Goal: Information Seeking & Learning: Learn about a topic

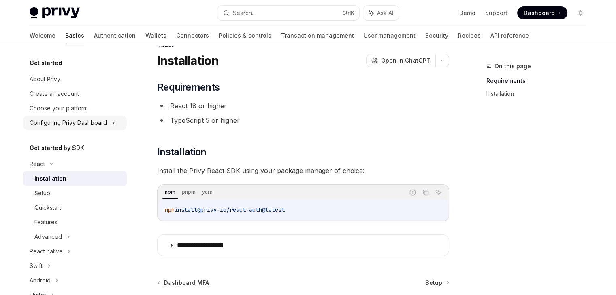
click at [86, 122] on div "Configuring Privy Dashboard" at bounding box center [68, 123] width 77 height 10
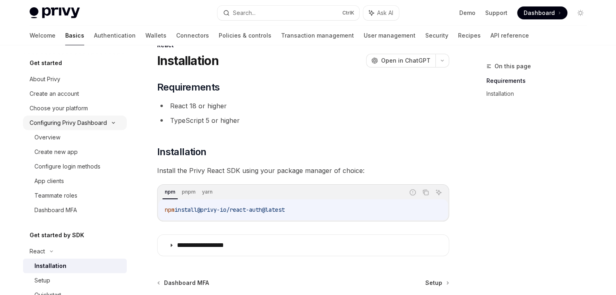
type textarea "*"
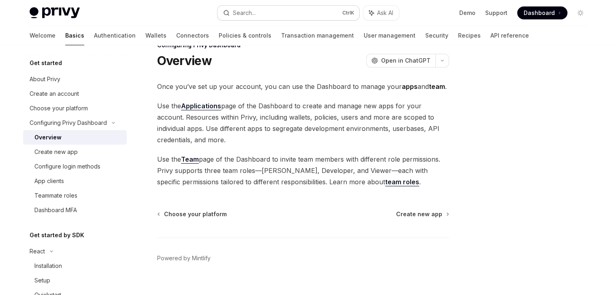
click at [255, 11] on div "Search..." at bounding box center [244, 13] width 23 height 10
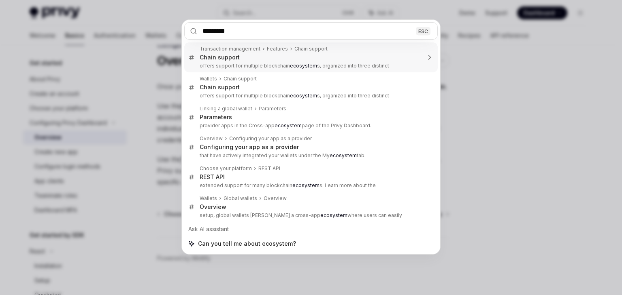
type input "*********"
drag, startPoint x: 241, startPoint y: 30, endPoint x: 158, endPoint y: 38, distance: 83.5
click at [158, 38] on div "********* ESC Transaction management Features Chain support Chain support offer…" at bounding box center [311, 147] width 622 height 295
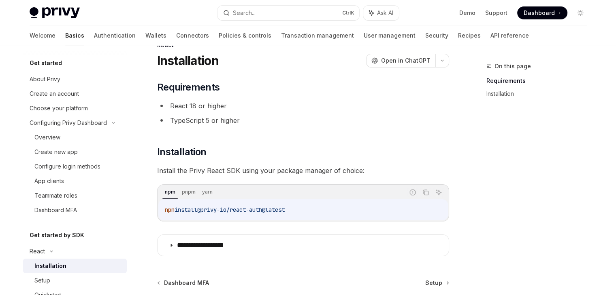
click at [529, 13] on span "Dashboard" at bounding box center [538, 13] width 31 height 8
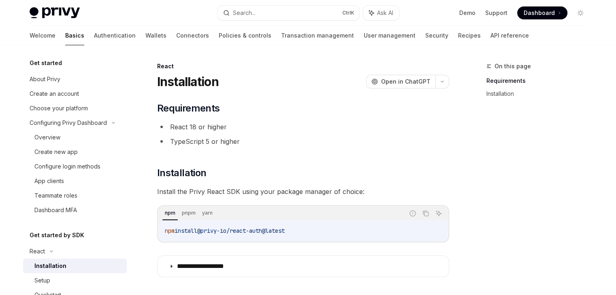
scroll to position [40, 0]
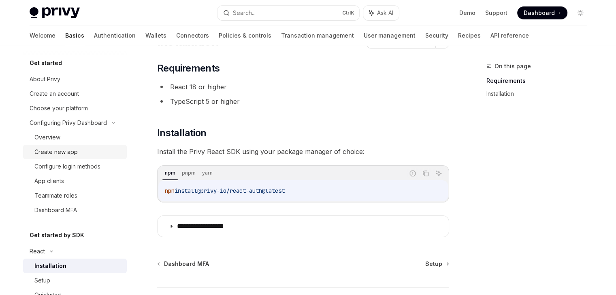
click at [74, 149] on div "Create new app" at bounding box center [55, 152] width 43 height 10
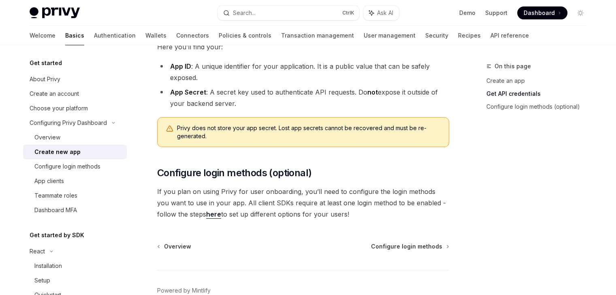
scroll to position [232, 0]
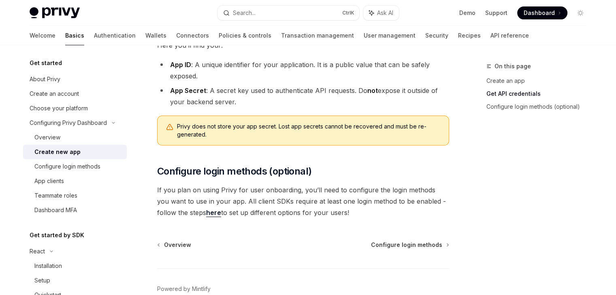
click at [206, 213] on link "here" at bounding box center [213, 213] width 15 height 9
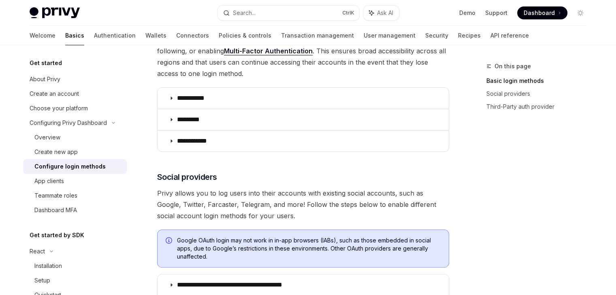
scroll to position [141, 0]
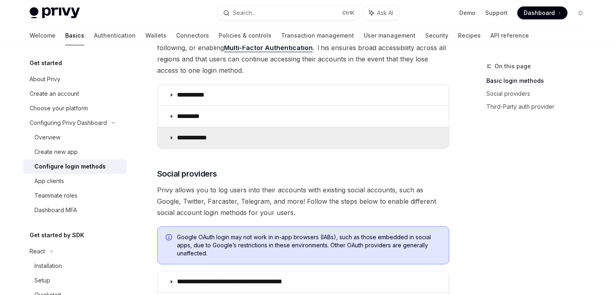
click at [199, 134] on p "**********" at bounding box center [195, 138] width 36 height 8
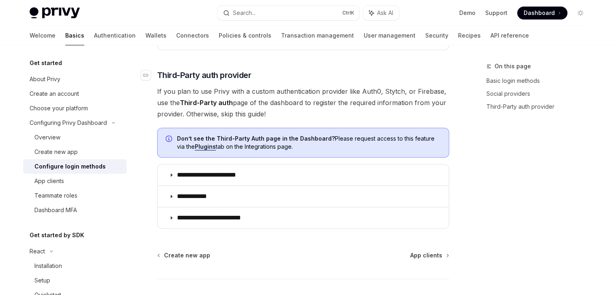
scroll to position [659, 0]
click at [101, 132] on link "Overview" at bounding box center [75, 137] width 104 height 15
type textarea "*"
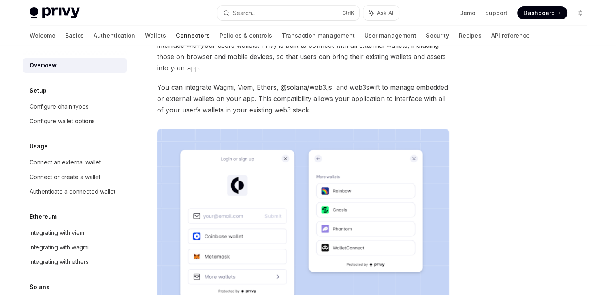
scroll to position [61, 0]
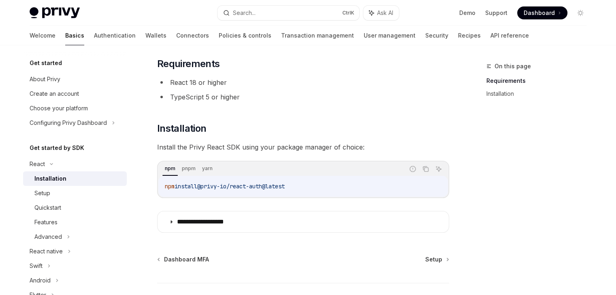
scroll to position [45, 0]
click at [38, 231] on div "Advanced" at bounding box center [75, 237] width 104 height 15
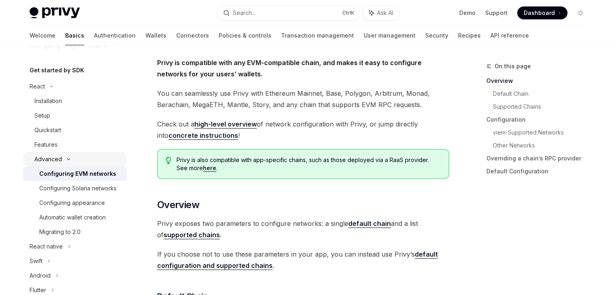
scroll to position [79, 0]
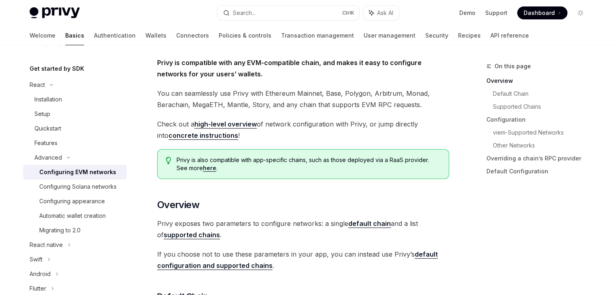
click at [126, 163] on div "Get started About Privy Create an account Choose your platform Configuring Priv…" at bounding box center [81, 170] width 117 height 250
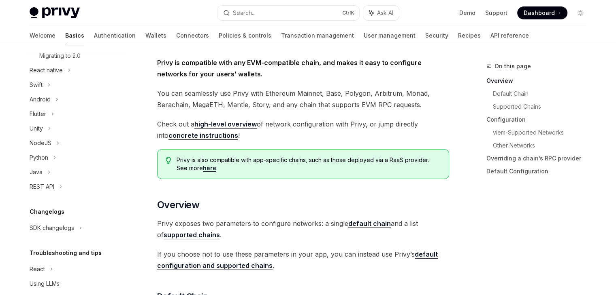
scroll to position [264, 0]
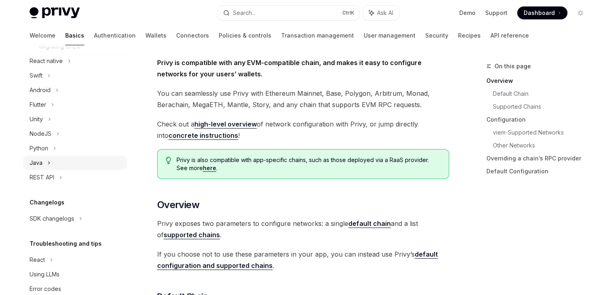
click at [49, 168] on icon at bounding box center [48, 163] width 3 height 10
type textarea "*"
